Goal: Task Accomplishment & Management: Manage account settings

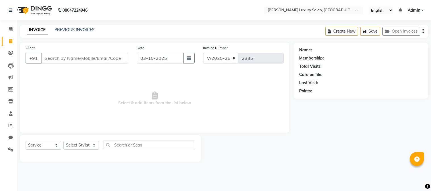
select select "7752"
select select "service"
click at [9, 149] on icon at bounding box center [10, 150] width 5 height 4
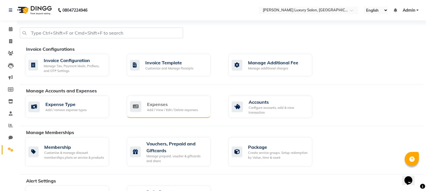
click at [166, 106] on div "Expenses" at bounding box center [172, 104] width 51 height 7
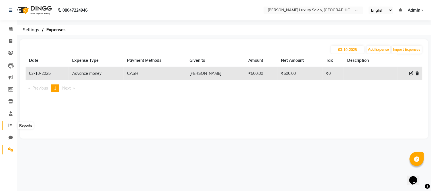
click at [7, 125] on span at bounding box center [11, 126] width 10 height 7
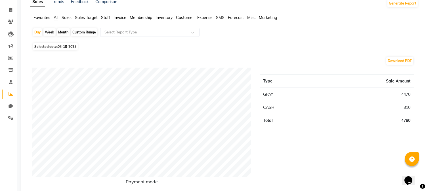
scroll to position [63, 0]
